Goal: Navigation & Orientation: Find specific page/section

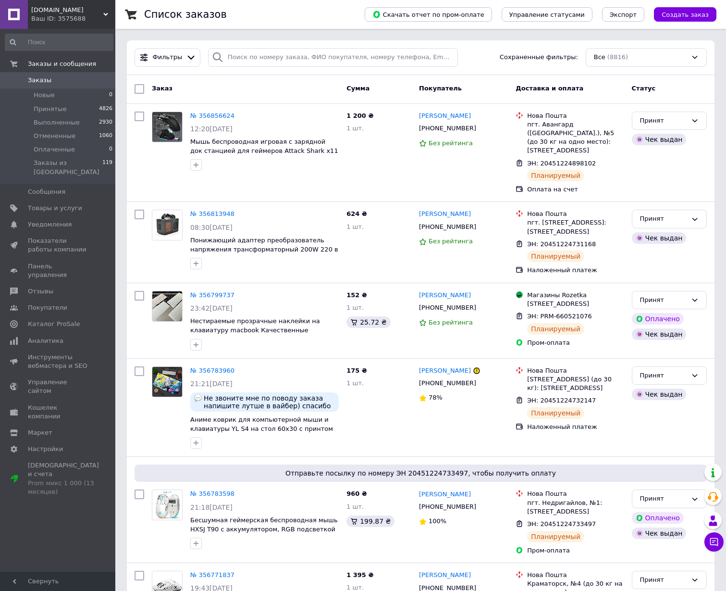
click at [92, 18] on div "Ваш ID: 3575688" at bounding box center [73, 18] width 84 height 9
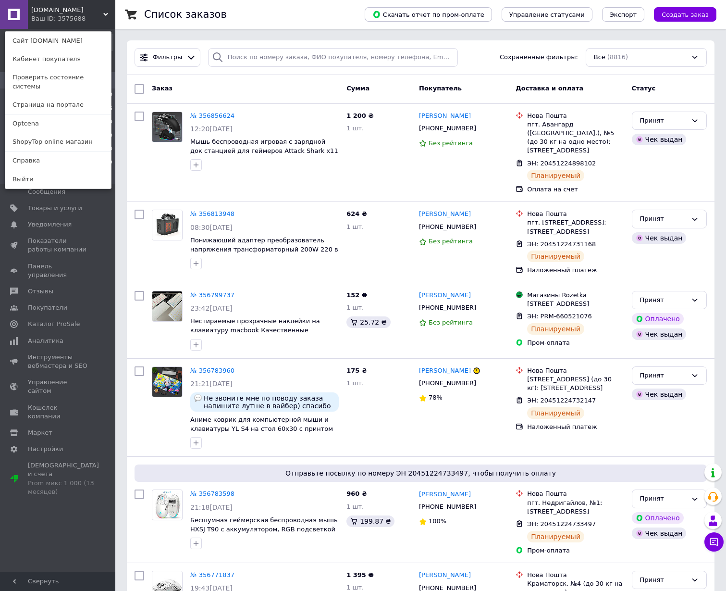
click at [27, 115] on link "Optcena" at bounding box center [58, 123] width 106 height 18
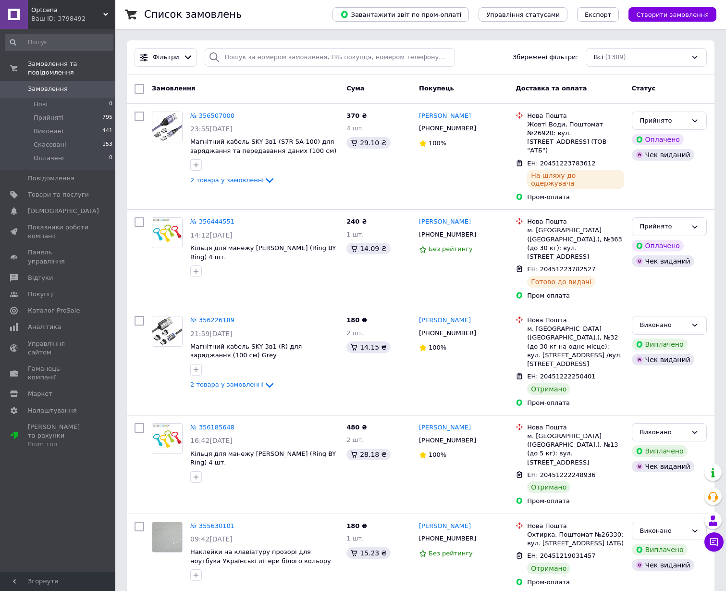
click at [50, 17] on div "Ваш ID: 3798492" at bounding box center [73, 18] width 84 height 9
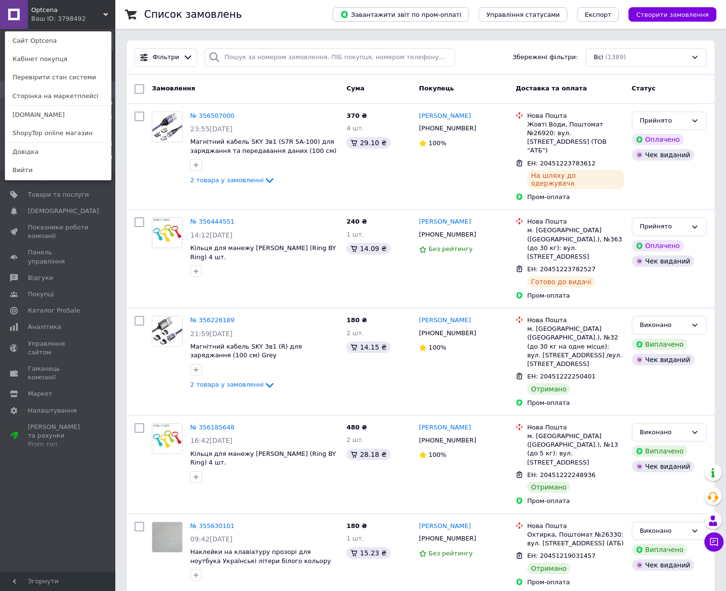
click at [42, 115] on link "[DOMAIN_NAME]" at bounding box center [58, 115] width 106 height 18
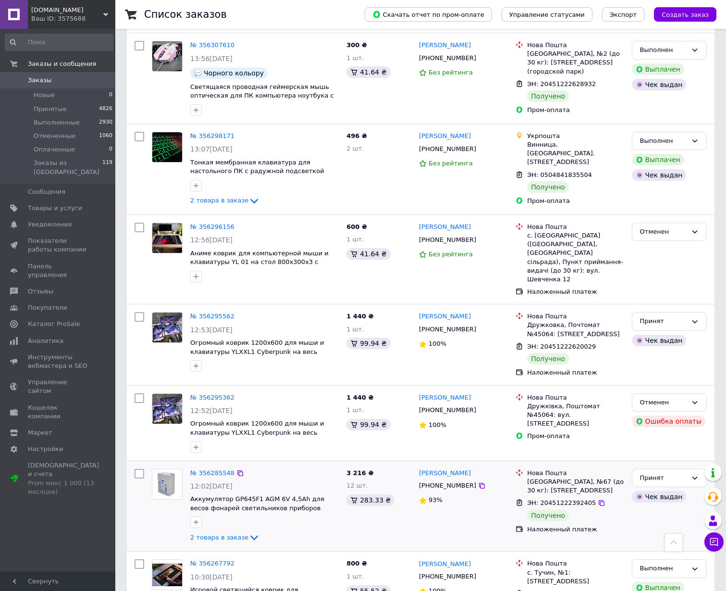
scroll to position [2692, 0]
